Goal: Complete application form

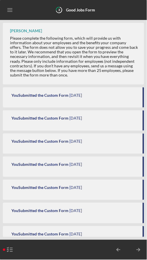
scroll to position [280, 0]
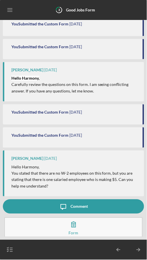
click at [96, 233] on button "Complete the Form Form" at bounding box center [73, 227] width 138 height 20
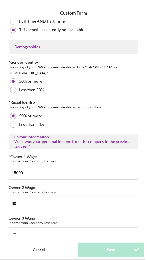
scroll to position [823, 0]
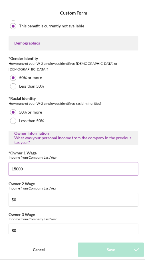
click at [51, 164] on input "15000" at bounding box center [74, 169] width 130 height 14
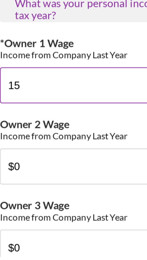
type input "1"
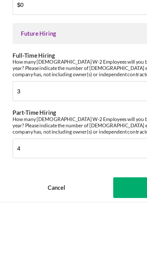
scroll to position [0, 0]
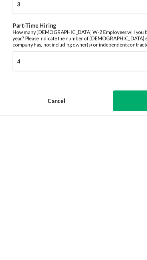
click at [87, 251] on button "Save" at bounding box center [111, 250] width 66 height 14
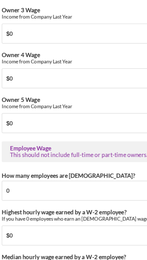
scroll to position [947, 0]
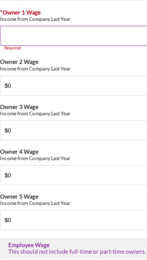
click at [49, 39] on input "*Owner 1 Wage" at bounding box center [74, 45] width 130 height 14
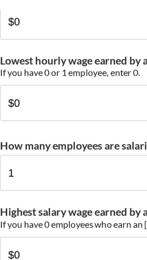
scroll to position [1250, 0]
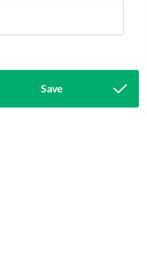
type input "0"
click at [128, 251] on button "Save" at bounding box center [111, 250] width 66 height 14
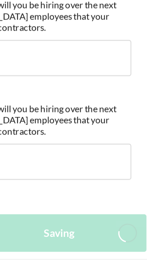
scroll to position [303, 0]
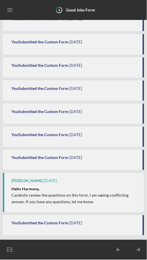
scroll to position [303, 0]
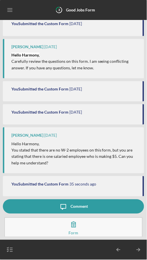
click at [139, 252] on icon "Icon/Table Pagination Arrow" at bounding box center [138, 250] width 14 height 14
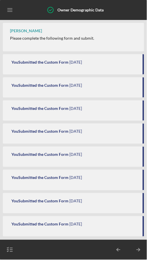
scroll to position [94, 0]
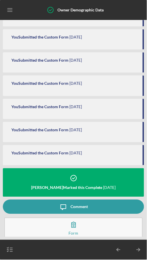
click at [140, 252] on icon "Icon/Table Pagination Arrow" at bounding box center [138, 250] width 14 height 14
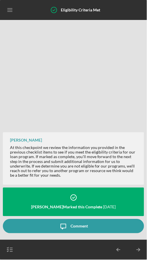
click at [138, 253] on icon "Icon/Table Pagination Arrow" at bounding box center [138, 250] width 14 height 14
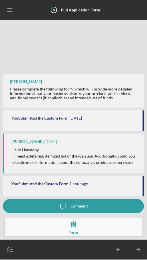
click at [139, 250] on line "button" at bounding box center [138, 250] width 3 height 0
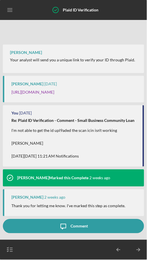
click at [138, 254] on icon "Icon/Table Pagination Arrow" at bounding box center [138, 250] width 14 height 14
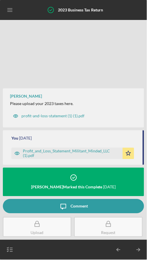
click at [137, 251] on icon "Icon/Table Pagination Arrow" at bounding box center [138, 250] width 14 height 14
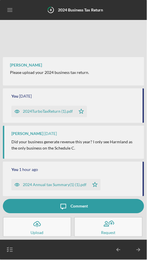
click at [138, 255] on icon "Icon/Table Pagination Arrow" at bounding box center [138, 250] width 14 height 14
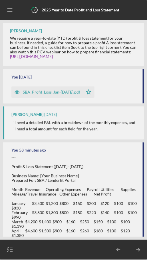
scroll to position [131, 0]
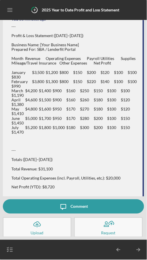
click at [139, 252] on icon "Icon/Table Pagination Arrow" at bounding box center [138, 250] width 14 height 14
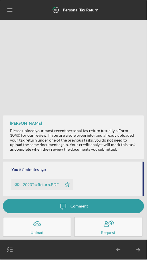
click at [134, 251] on icon "Icon/Table Pagination Arrow" at bounding box center [138, 250] width 14 height 14
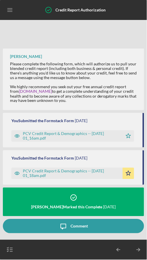
click at [137, 252] on icon "Icon/Table Pagination Arrow" at bounding box center [138, 250] width 14 height 14
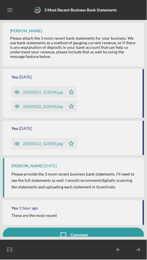
scroll to position [29, 0]
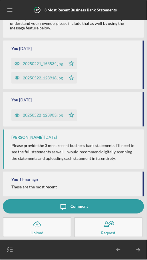
click at [137, 248] on icon "Icon/Table Pagination Arrow" at bounding box center [138, 250] width 14 height 14
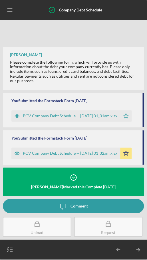
click at [137, 249] on icon "Icon/Table Pagination Arrow" at bounding box center [138, 250] width 14 height 14
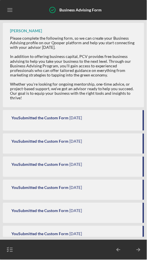
scroll to position [127, 0]
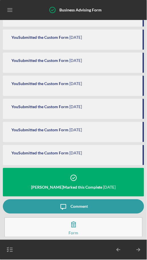
click at [138, 251] on icon "Icon/Table Pagination Arrow" at bounding box center [138, 250] width 14 height 14
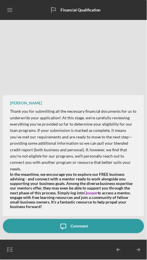
click at [138, 252] on icon "Icon/Table Pagination Arrow" at bounding box center [138, 250] width 14 height 14
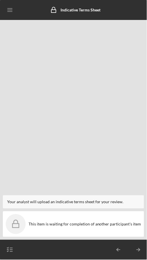
click at [136, 253] on icon "Icon/Table Pagination Arrow" at bounding box center [138, 250] width 14 height 14
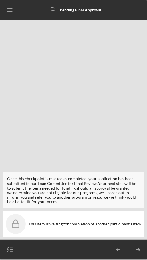
click at [137, 249] on icon "Icon/Table Pagination Arrow" at bounding box center [138, 250] width 14 height 14
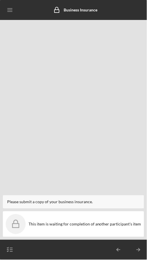
click at [138, 246] on icon "Icon/Table Pagination Arrow" at bounding box center [138, 250] width 14 height 14
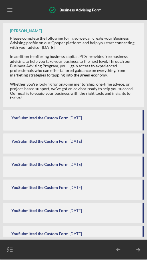
scroll to position [127, 0]
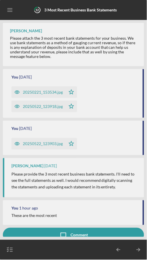
scroll to position [29, 0]
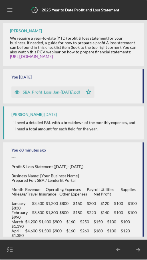
scroll to position [131, 0]
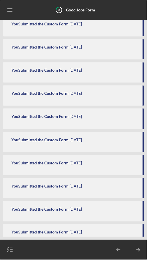
scroll to position [303, 0]
